Goal: Task Accomplishment & Management: Manage account settings

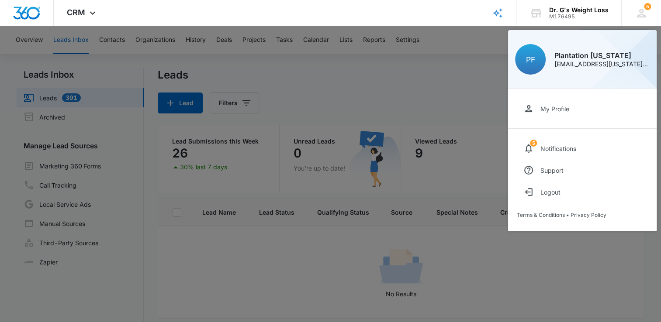
click at [433, 88] on div at bounding box center [330, 161] width 661 height 322
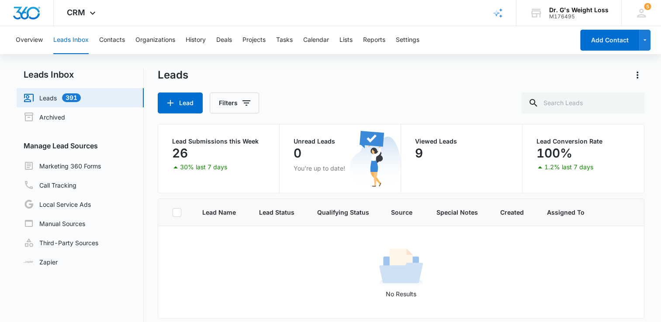
click at [73, 39] on button "Leads Inbox" at bounding box center [70, 40] width 35 height 28
click at [644, 14] on icon at bounding box center [641, 13] width 9 height 9
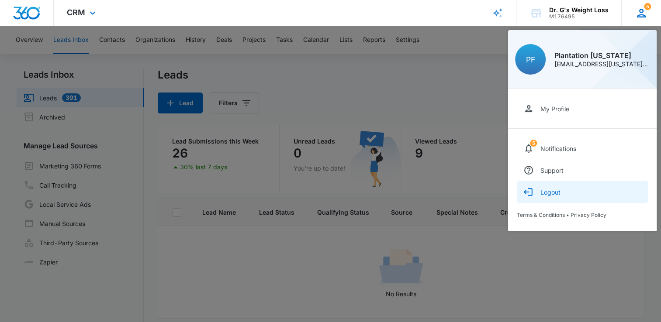
click at [554, 196] on button "Logout" at bounding box center [582, 192] width 131 height 22
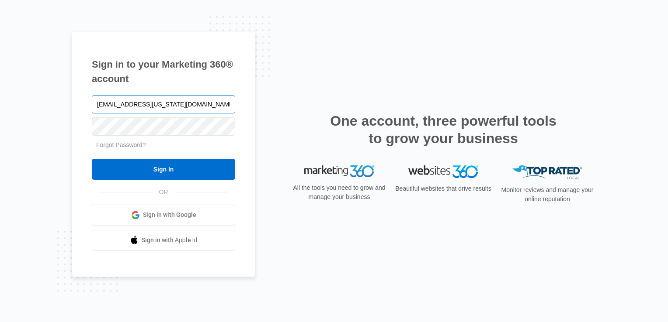
click at [177, 106] on input "Plantation.Florida@drgsweightloss.com" at bounding box center [163, 104] width 143 height 18
type input "deerfield.florida@drgsweightloss.com"
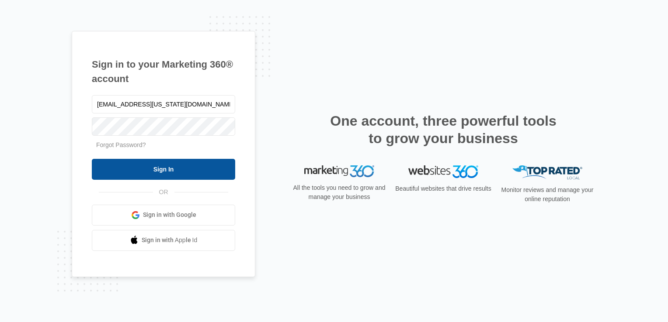
click at [156, 176] on input "Sign In" at bounding box center [163, 169] width 143 height 21
